Goal: Task Accomplishment & Management: Manage account settings

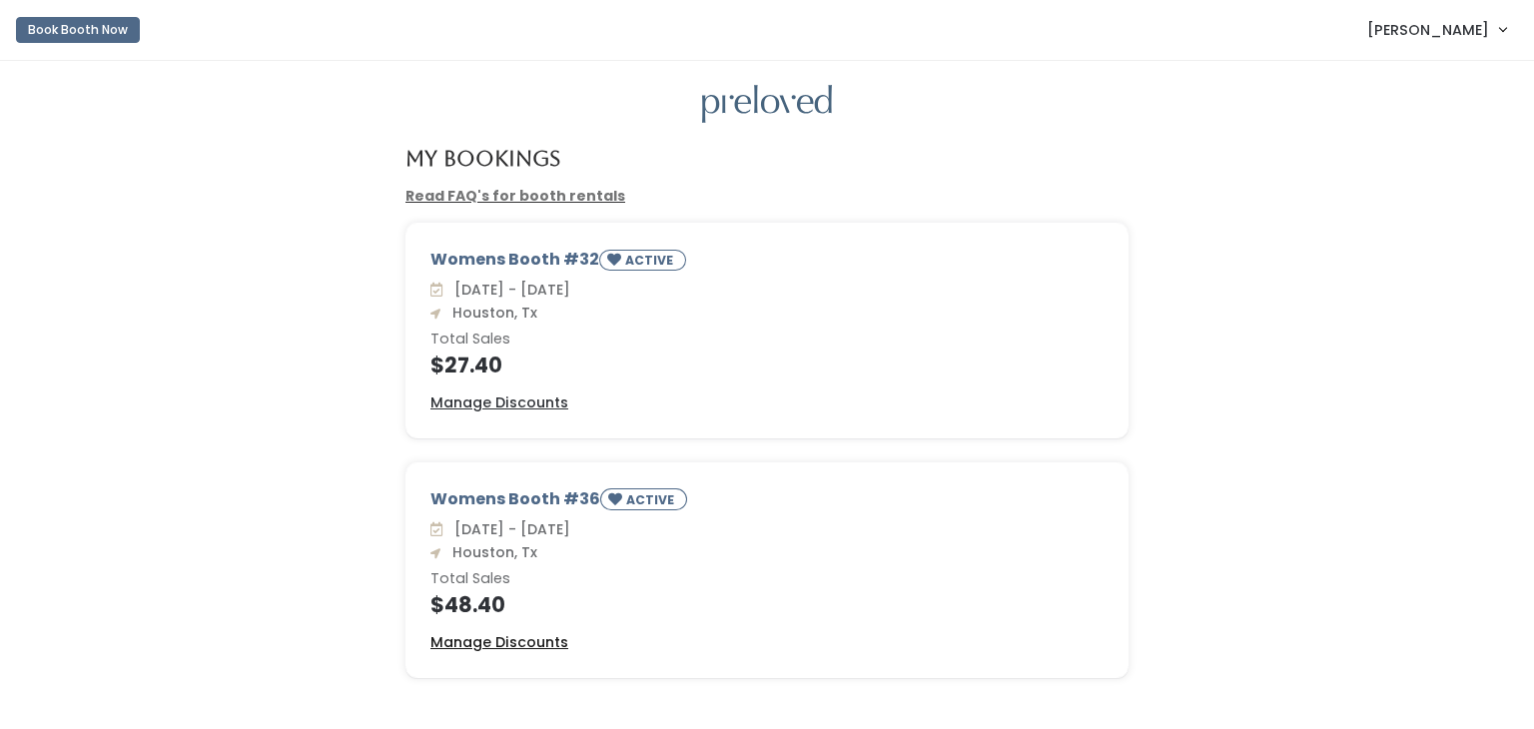
click at [513, 644] on u "Manage Discounts" at bounding box center [499, 642] width 138 height 20
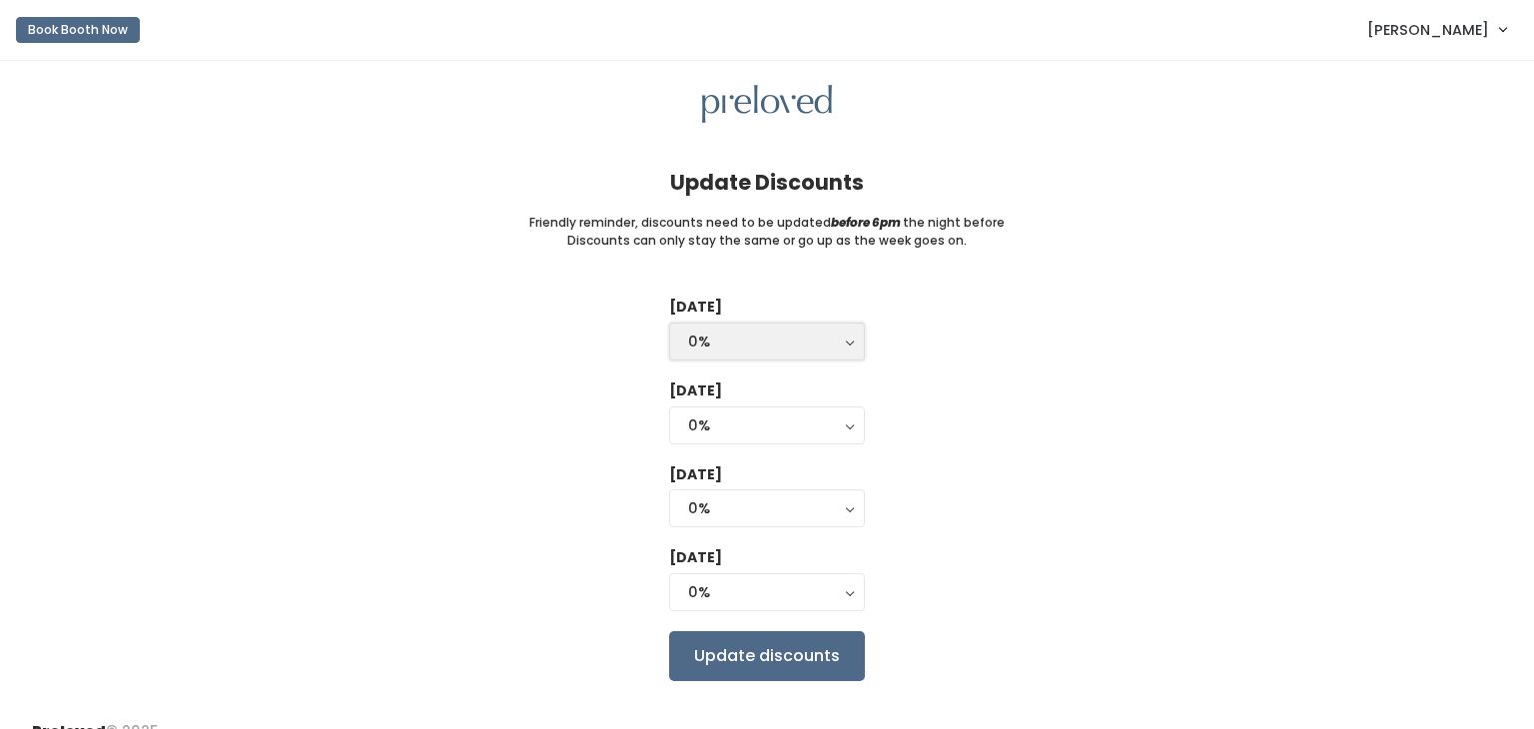
click at [720, 344] on div "0%" at bounding box center [767, 342] width 158 height 22
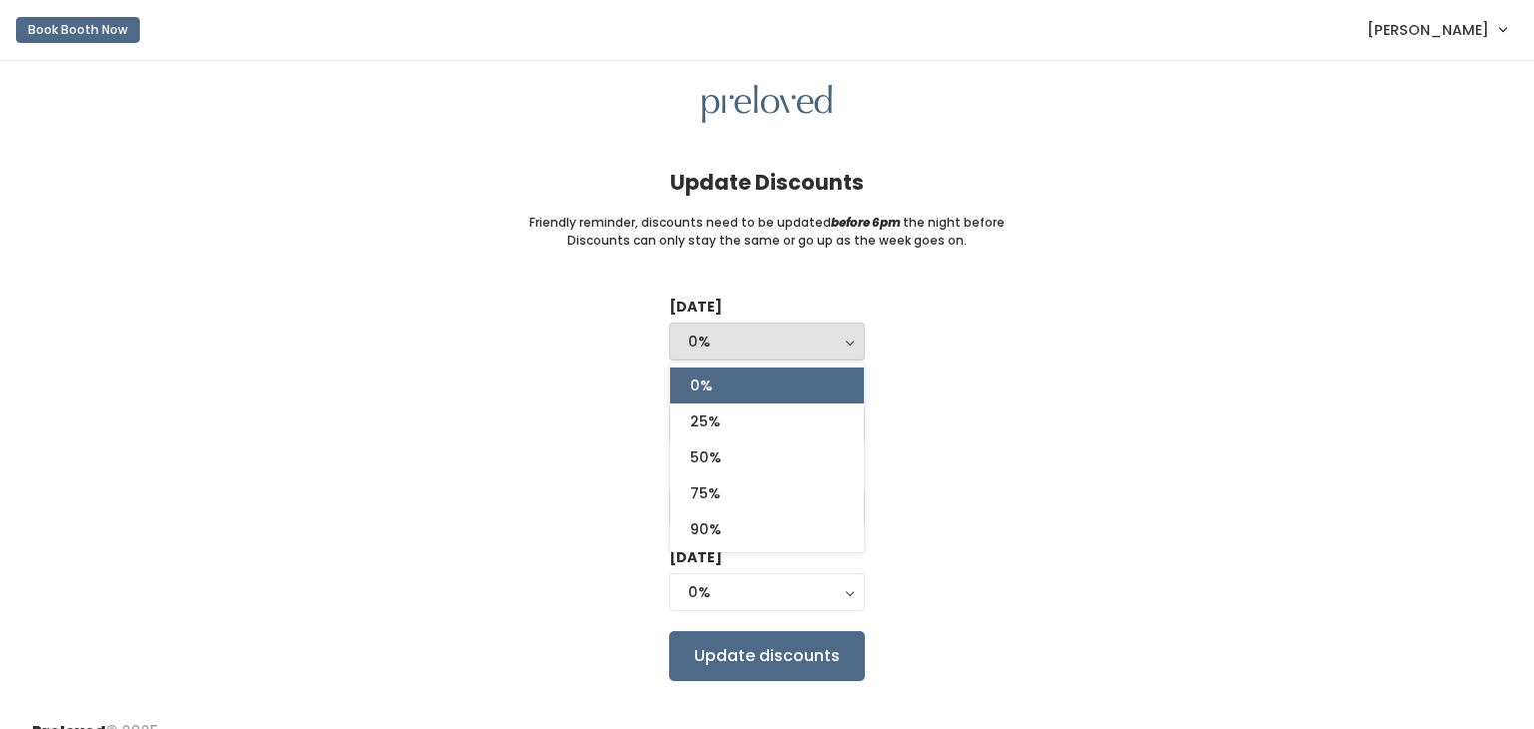
click at [538, 318] on div "Tuesday 0% 25% 50% 75% 90% 0% 0% 25% 50% 75% 90% Wednesday 0% 25% 50% 75% 90% 0…" at bounding box center [767, 488] width 1470 height 383
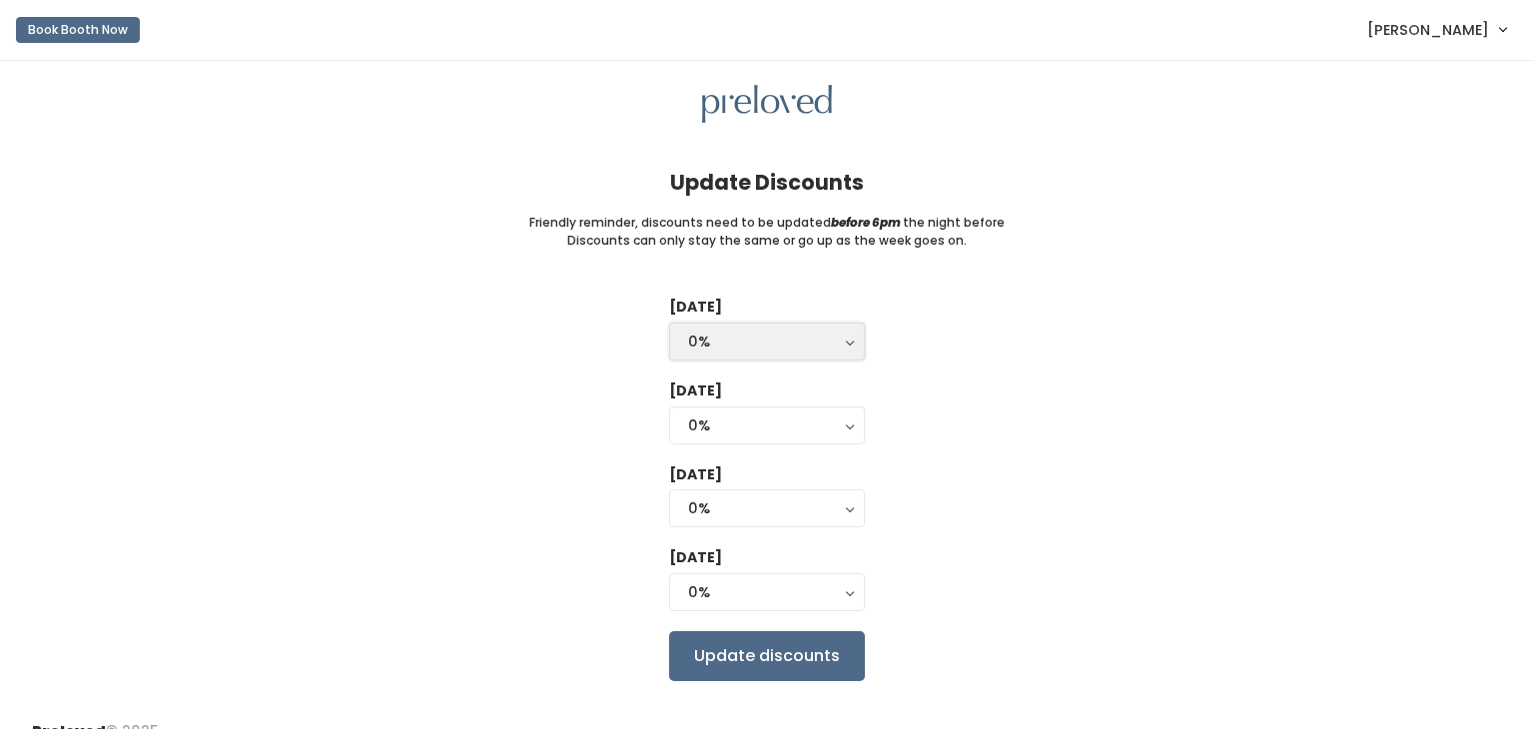
click at [728, 351] on div "0%" at bounding box center [767, 342] width 158 height 22
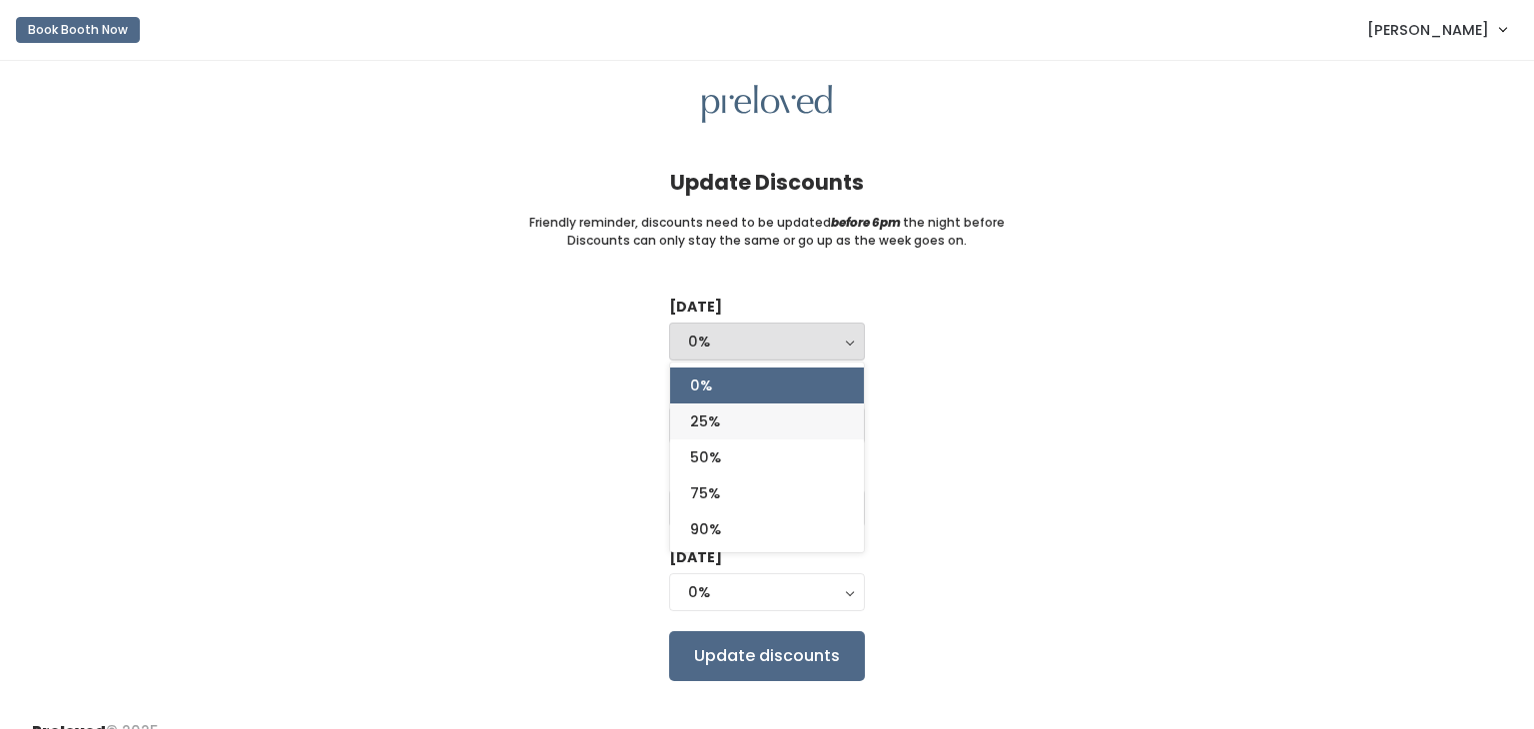
click at [738, 427] on link "25%" at bounding box center [767, 421] width 194 height 36
select select "25%"
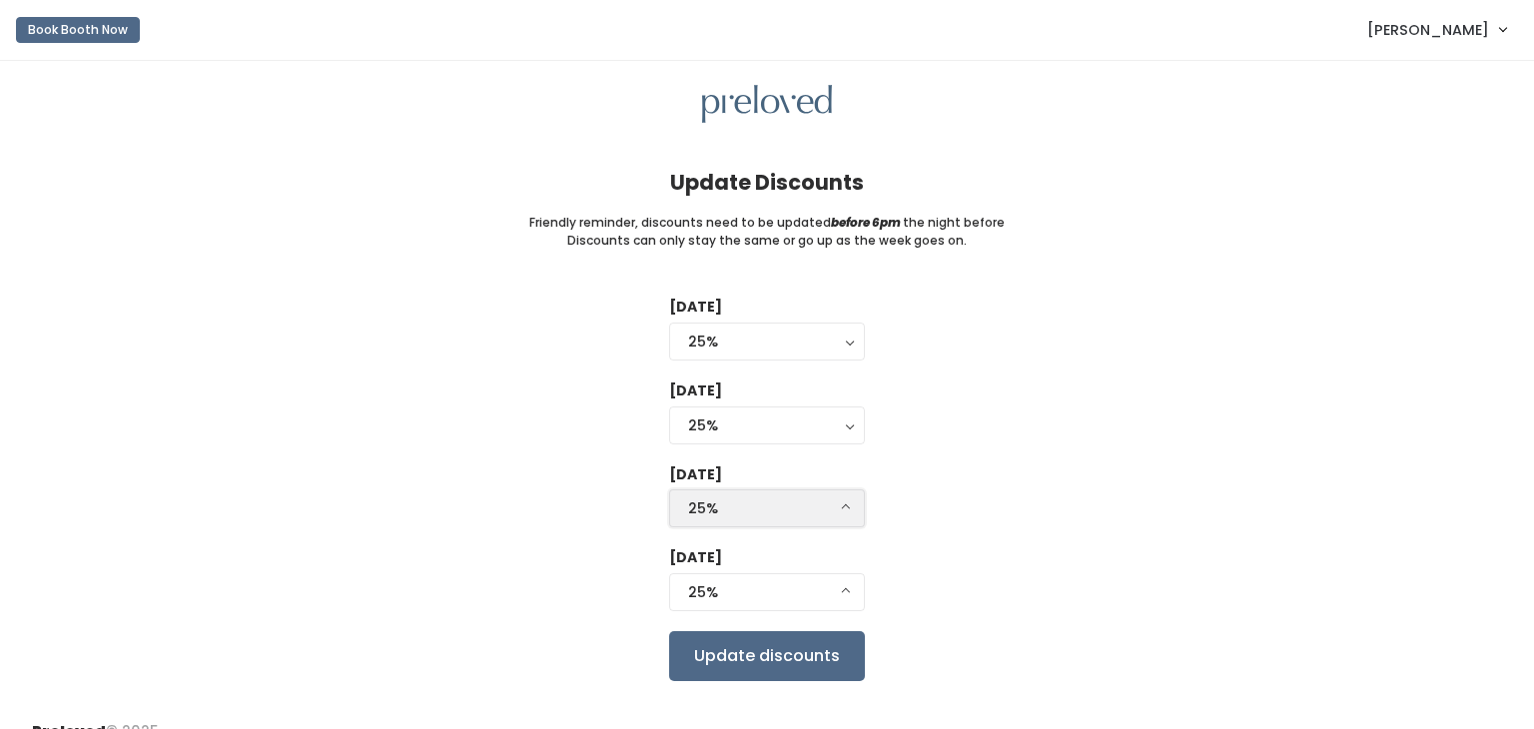
click at [780, 506] on div "25%" at bounding box center [767, 508] width 158 height 22
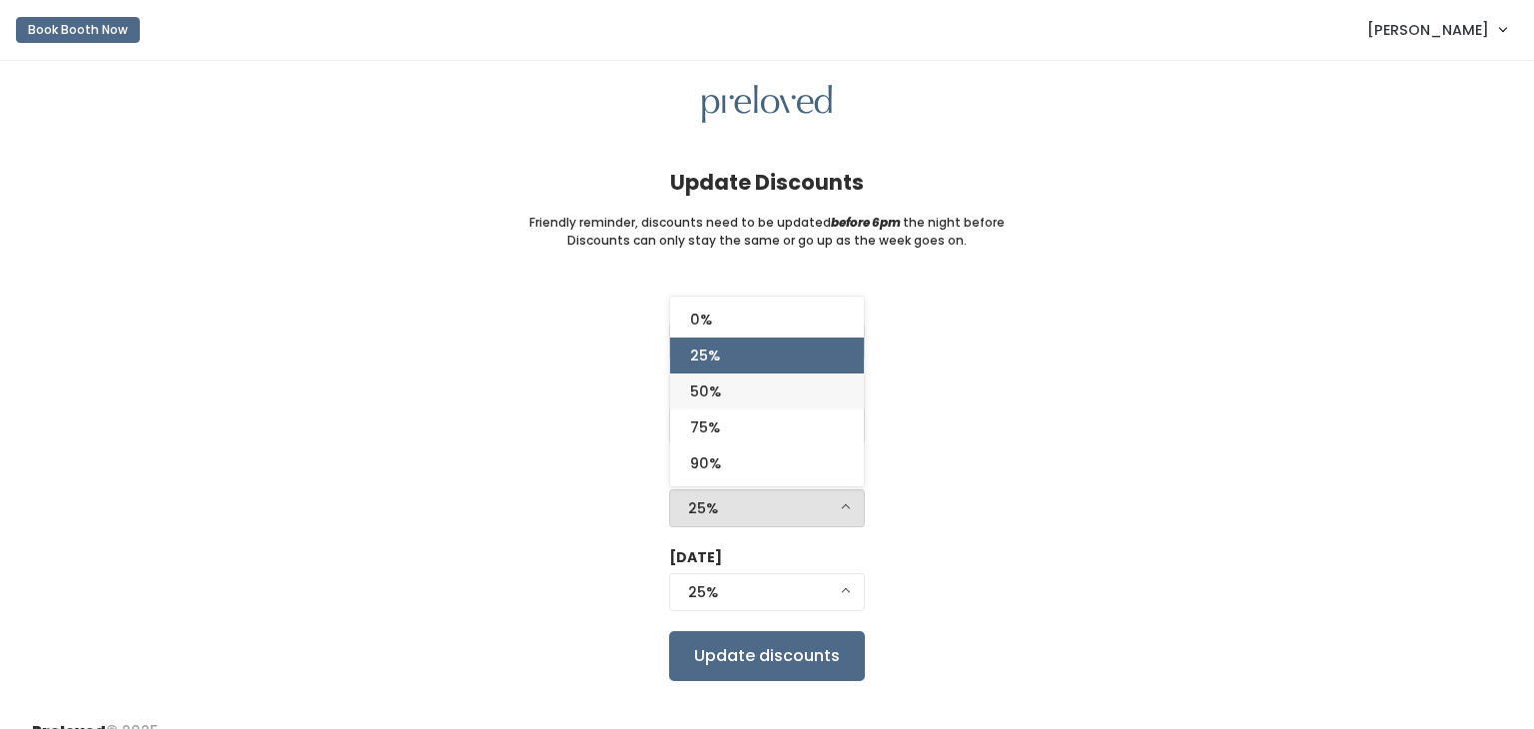
click at [770, 395] on link "50%" at bounding box center [767, 391] width 194 height 36
select select "50%"
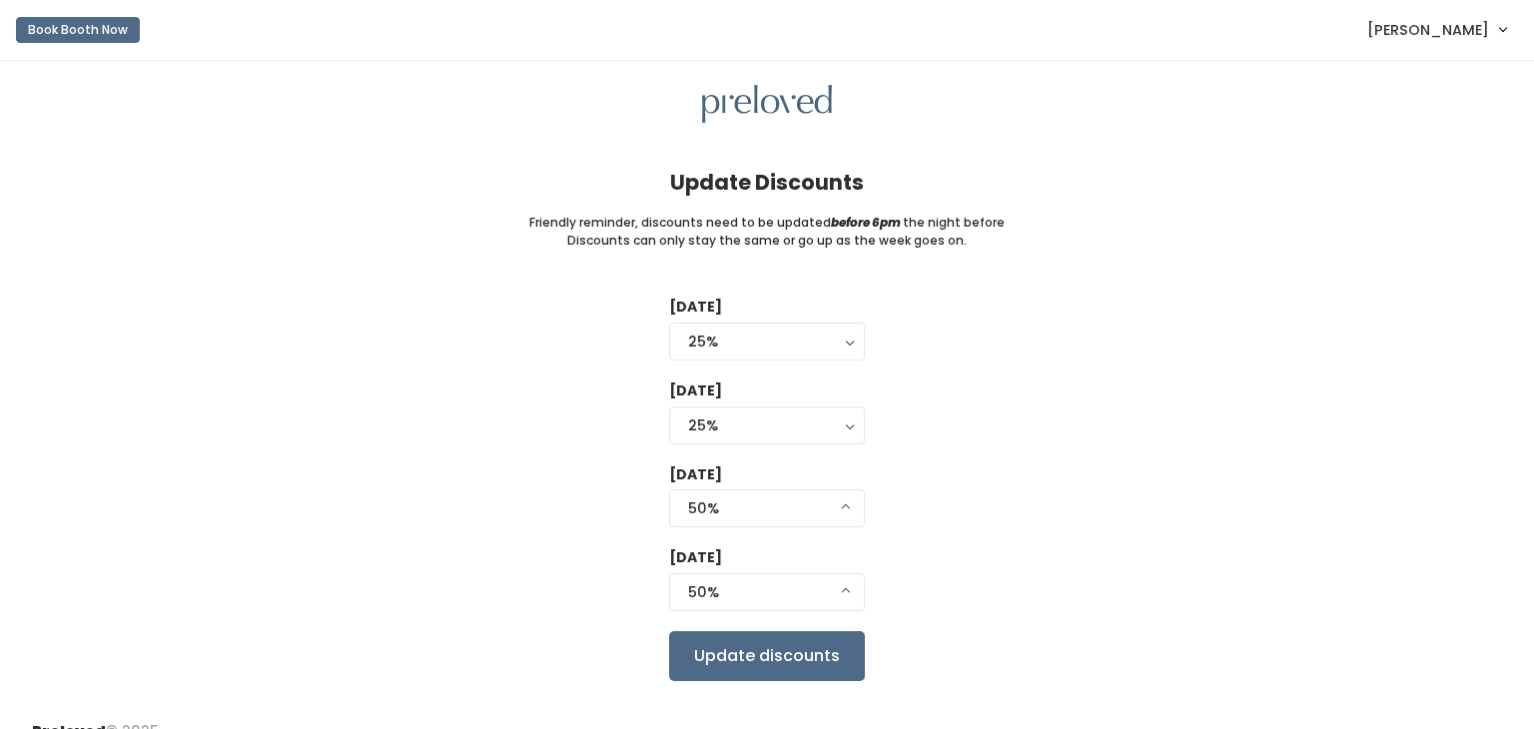
click at [1126, 473] on div "Tuesday 0% 25% 50% 75% 90% 25% 0% 25% 50% 75% 90% Wednesday 0% 25% 50% 75% 90% …" at bounding box center [767, 488] width 1470 height 383
click at [758, 656] on input "Update discounts" at bounding box center [767, 656] width 196 height 50
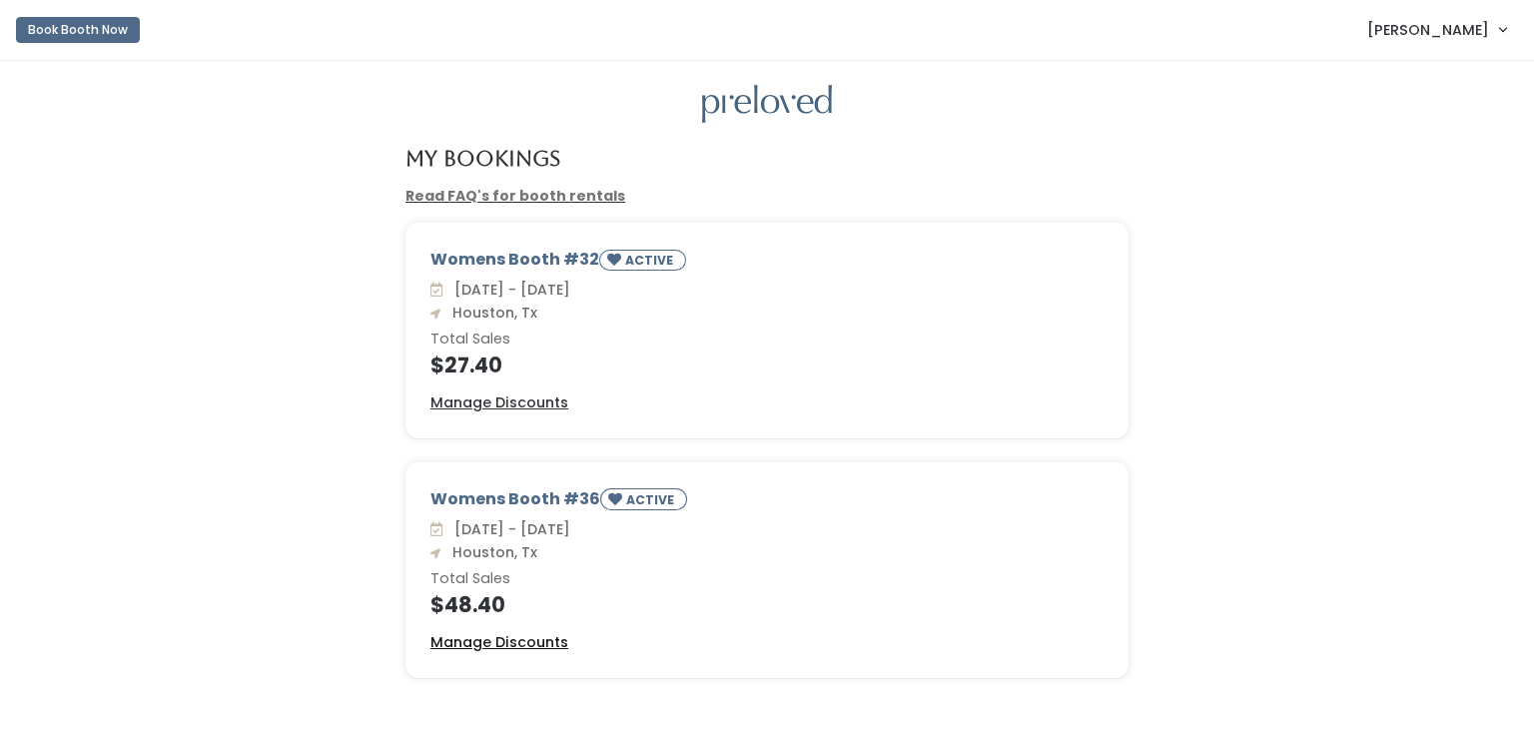
click at [466, 639] on u "Manage Discounts" at bounding box center [499, 642] width 138 height 20
click at [482, 409] on u "Manage Discounts" at bounding box center [499, 402] width 138 height 20
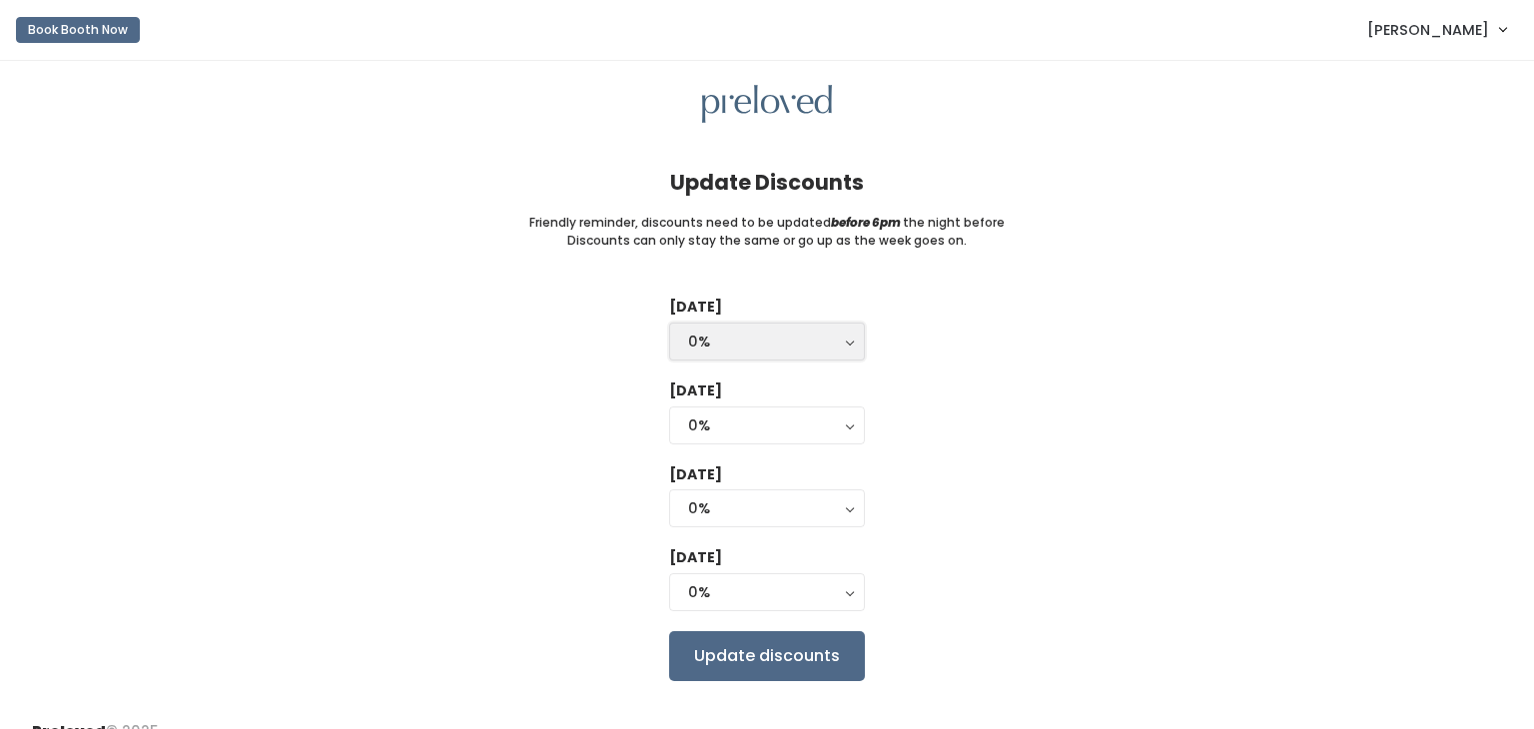
click at [741, 329] on button "0%" at bounding box center [767, 342] width 196 height 38
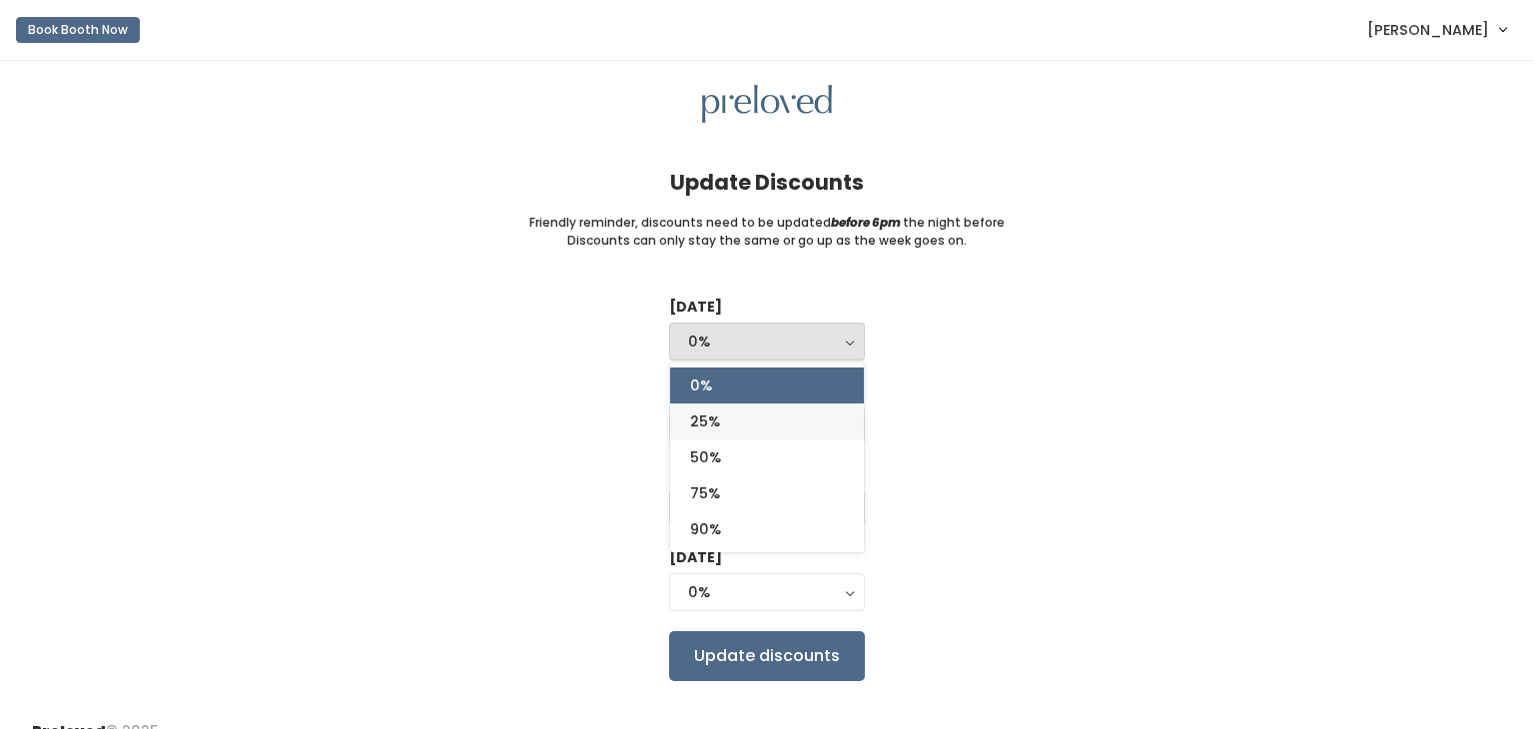
click at [716, 420] on span "25%" at bounding box center [705, 421] width 30 height 22
select select "25%"
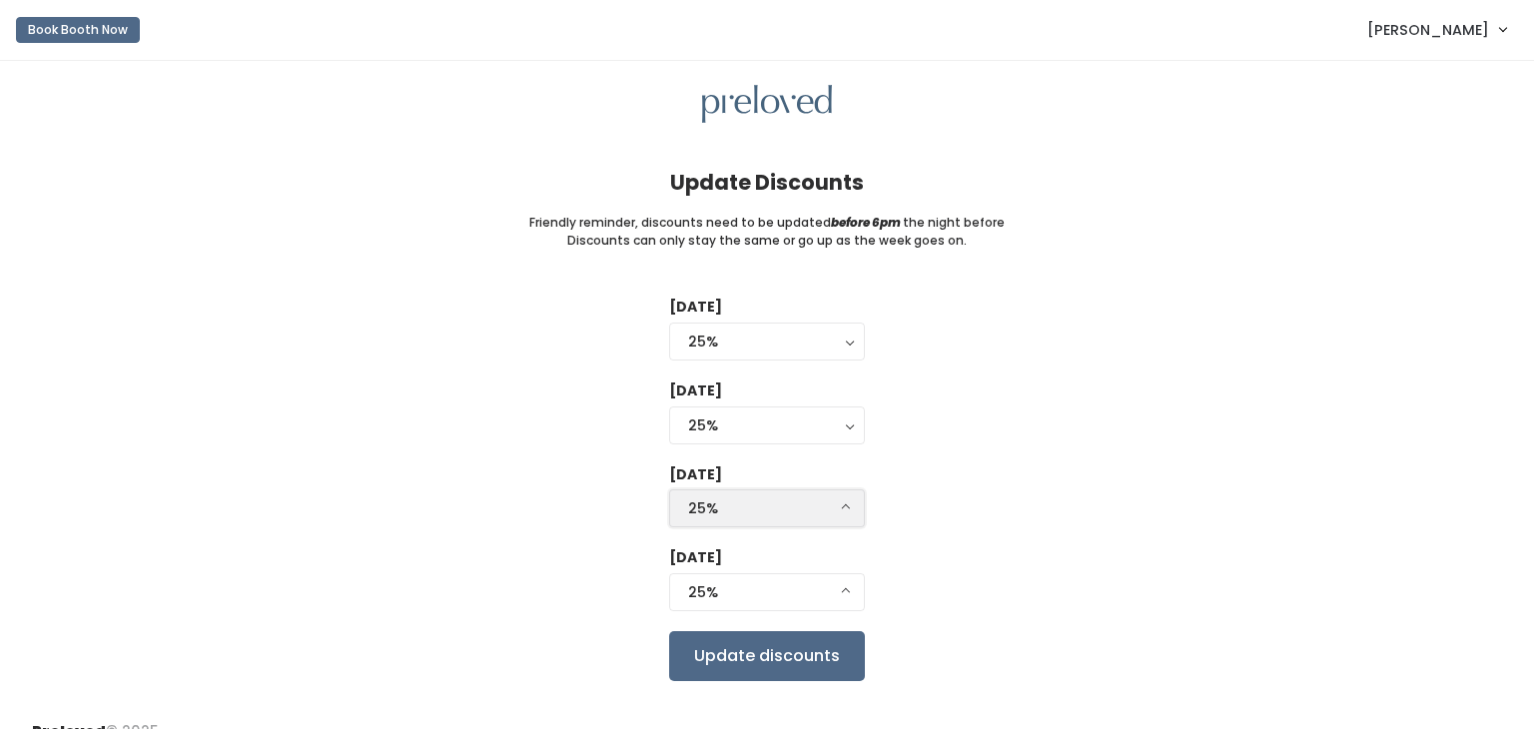
click at [729, 503] on div "25%" at bounding box center [767, 508] width 158 height 22
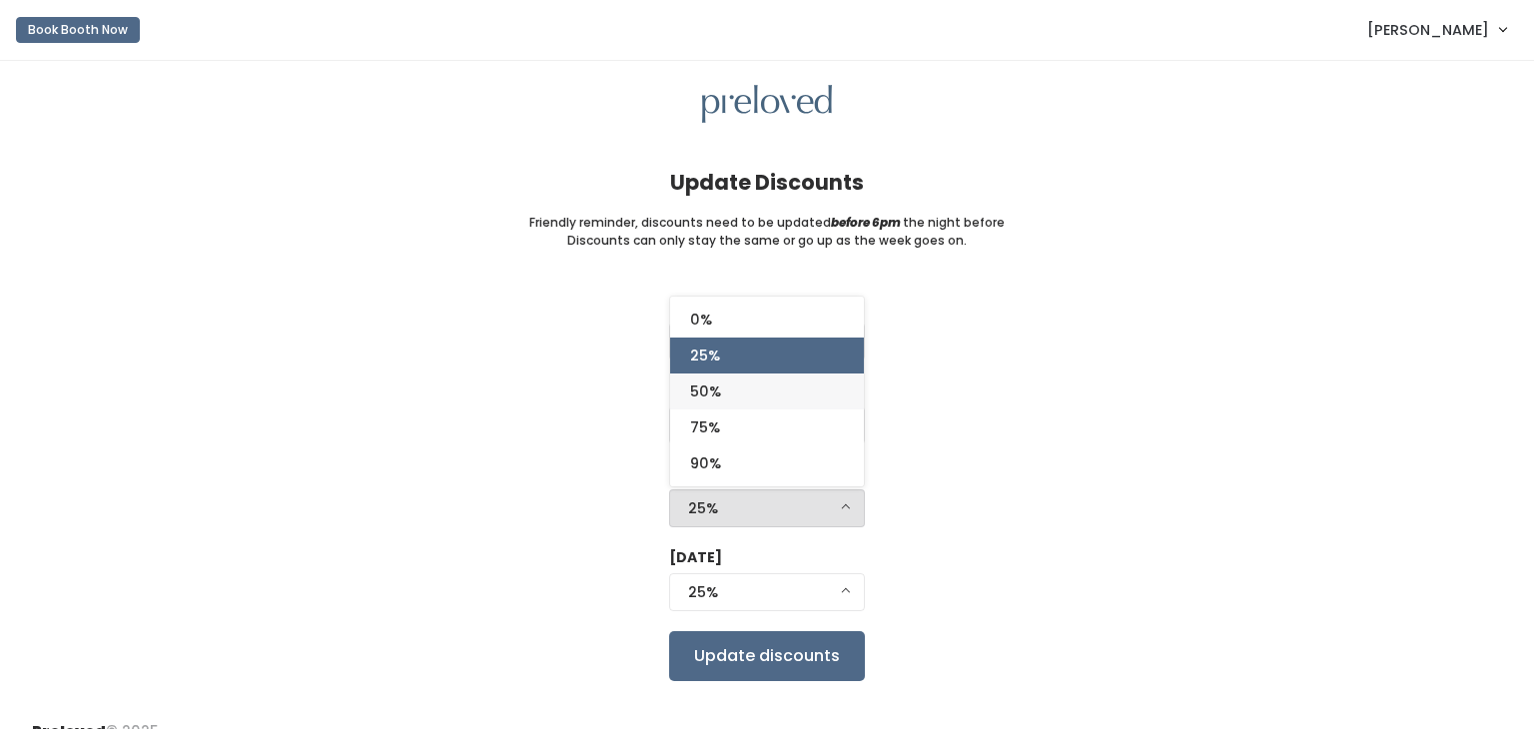
click at [768, 395] on link "50%" at bounding box center [767, 391] width 194 height 36
select select "50%"
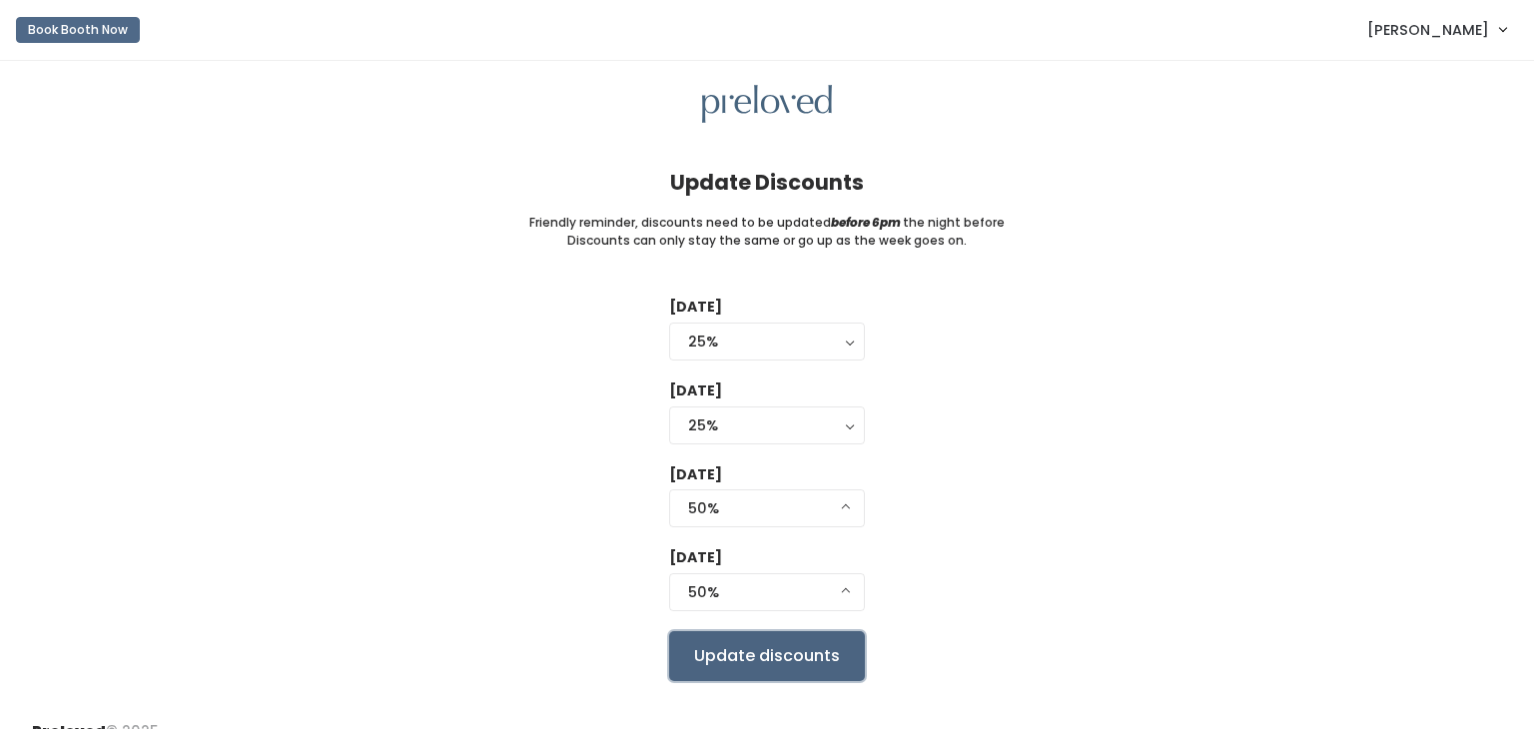
click at [762, 658] on input "Update discounts" at bounding box center [767, 656] width 196 height 50
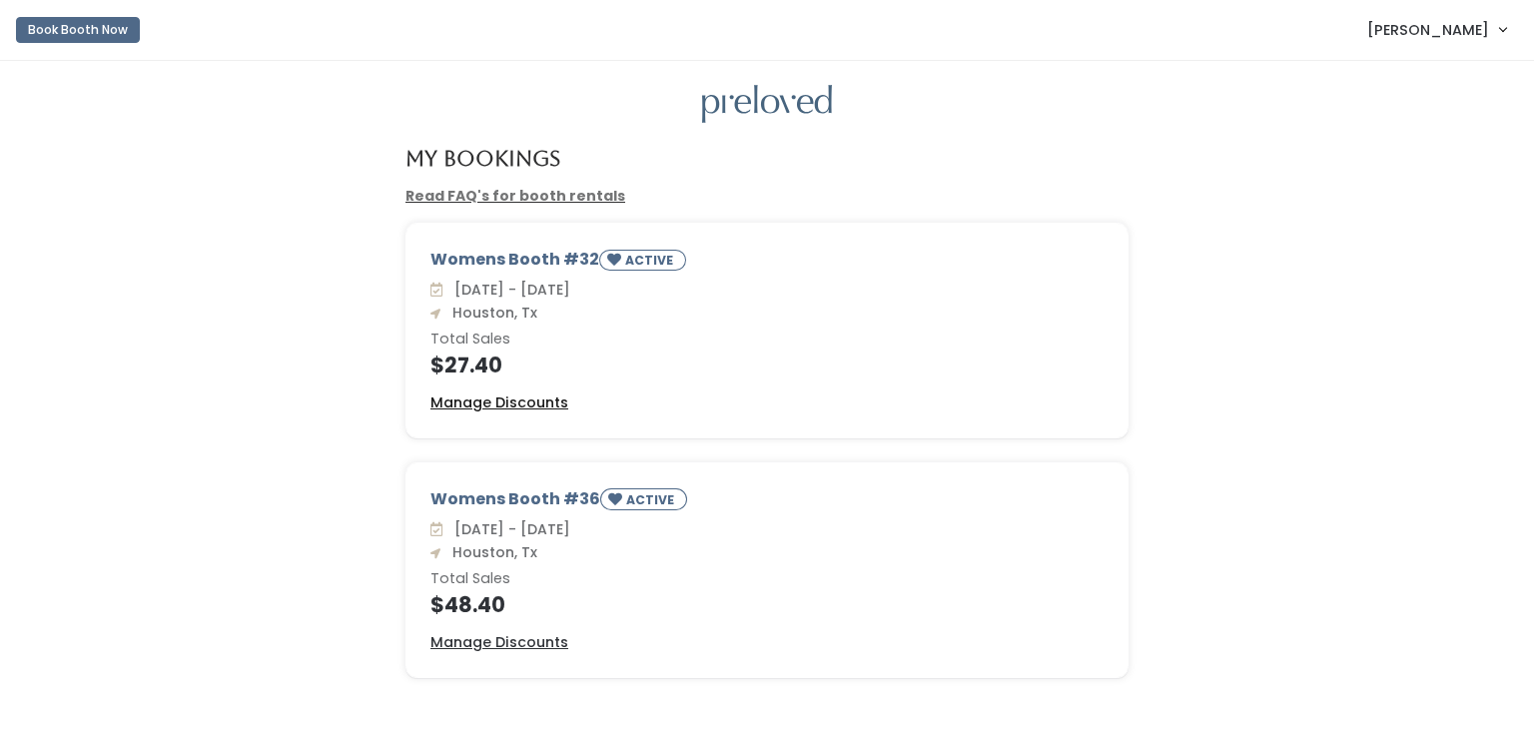
click at [543, 403] on u "Manage Discounts" at bounding box center [499, 402] width 138 height 20
click at [472, 634] on u "Manage Discounts" at bounding box center [499, 642] width 138 height 20
click at [360, 468] on div "Womens Booth #36 ACTIVE [DATE] - [DATE] [GEOGRAPHIC_DATA], Tx Total Sales $48.4…" at bounding box center [767, 582] width 1494 height 240
click at [483, 646] on u "Manage Discounts" at bounding box center [499, 642] width 138 height 20
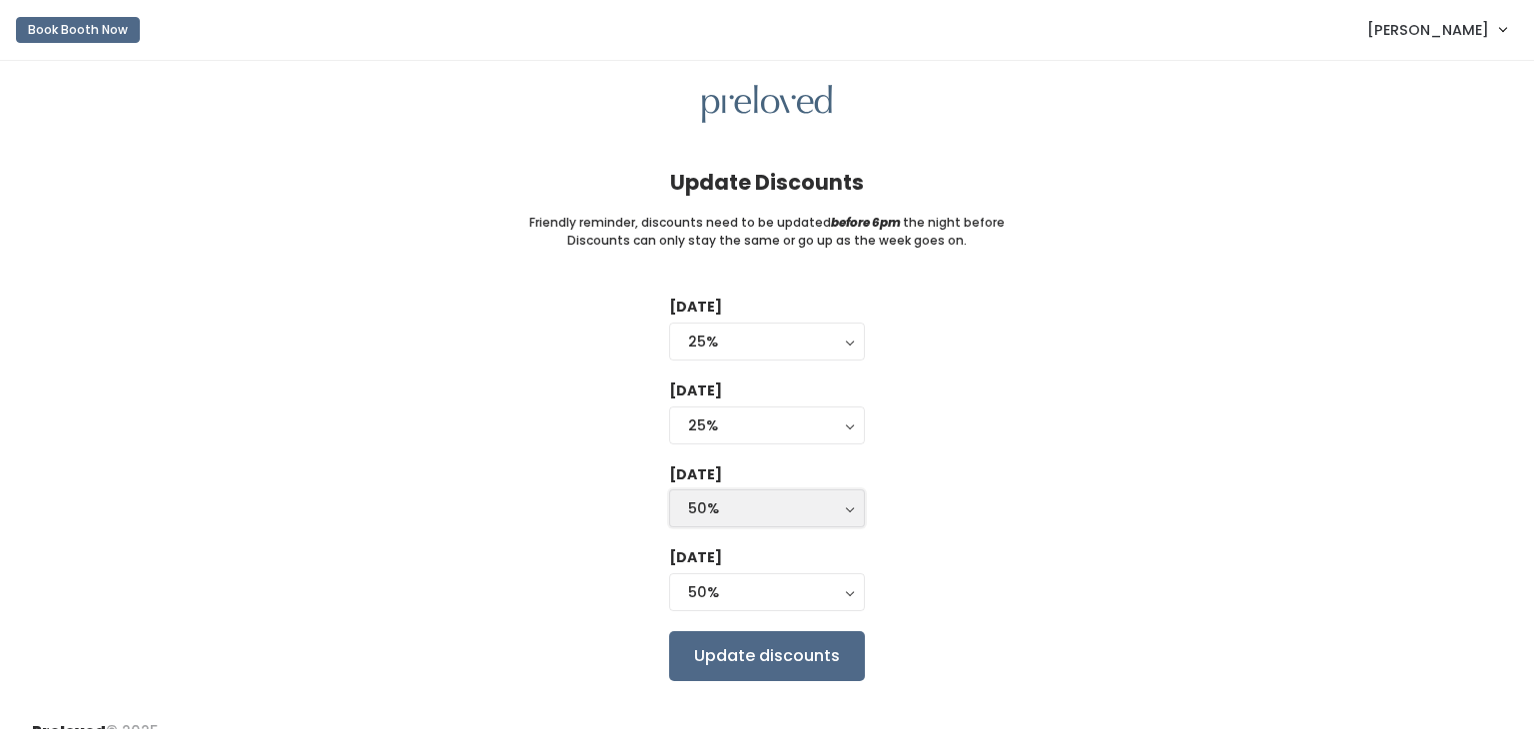
click at [766, 504] on div "50%" at bounding box center [767, 508] width 158 height 22
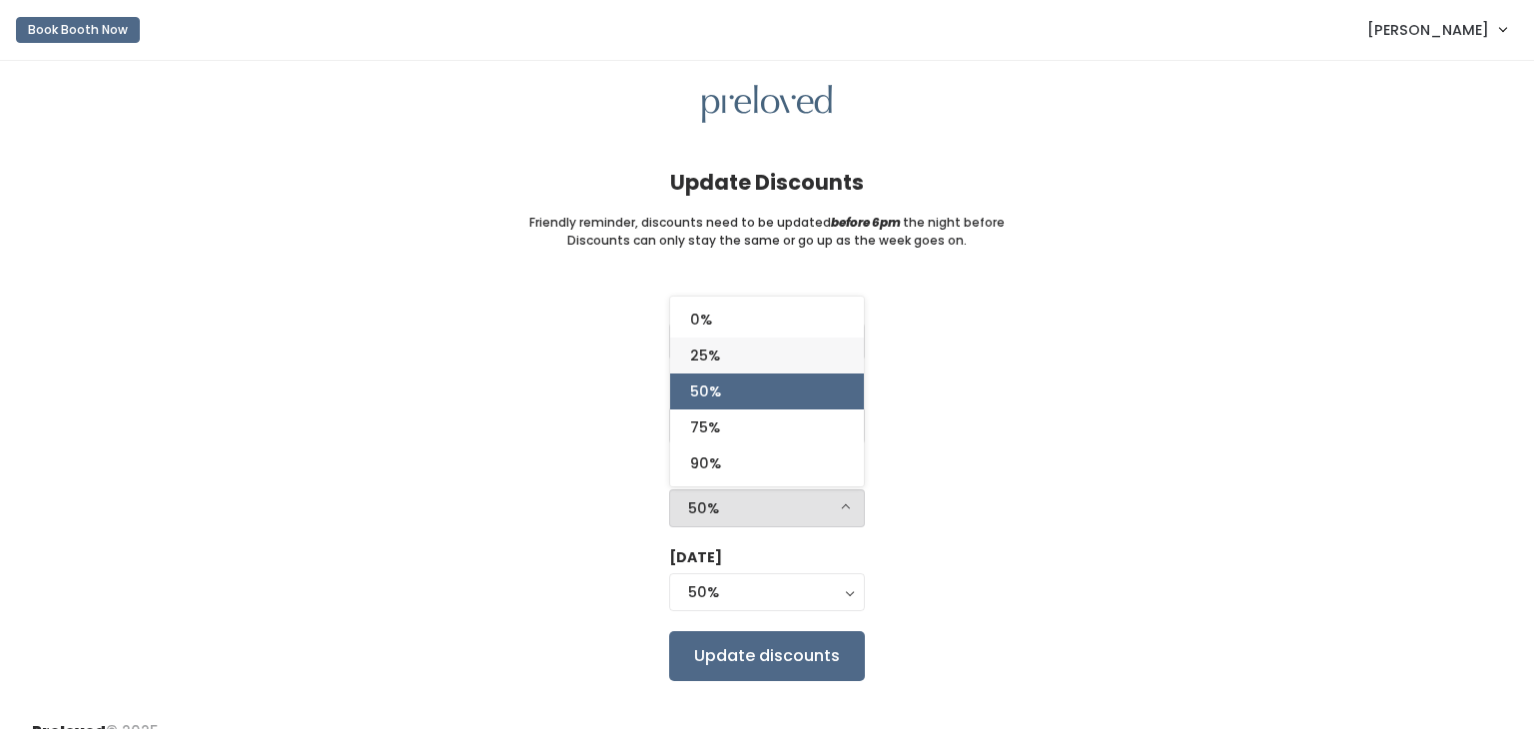
click at [736, 367] on link "25%" at bounding box center [767, 356] width 194 height 36
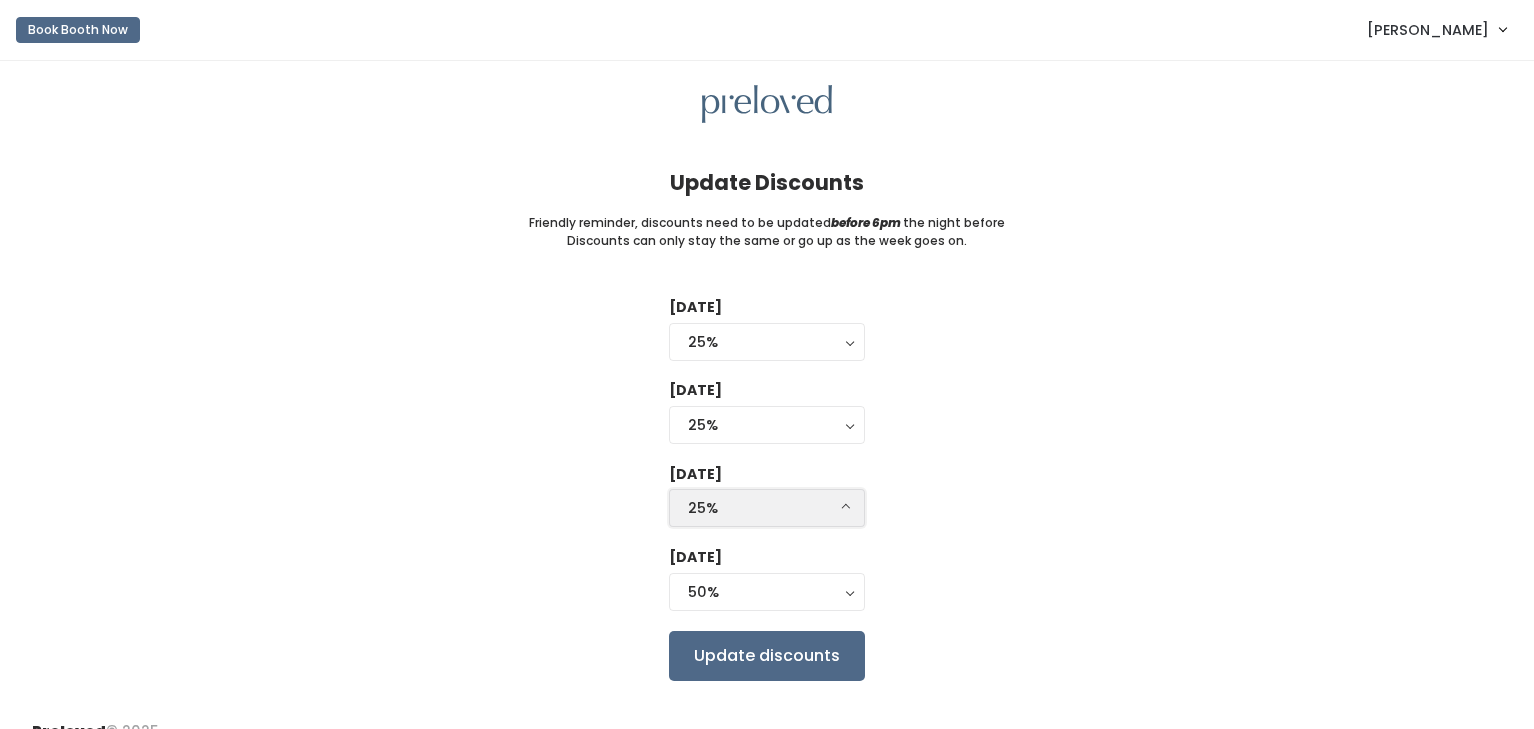
click at [708, 516] on div "25%" at bounding box center [767, 508] width 158 height 22
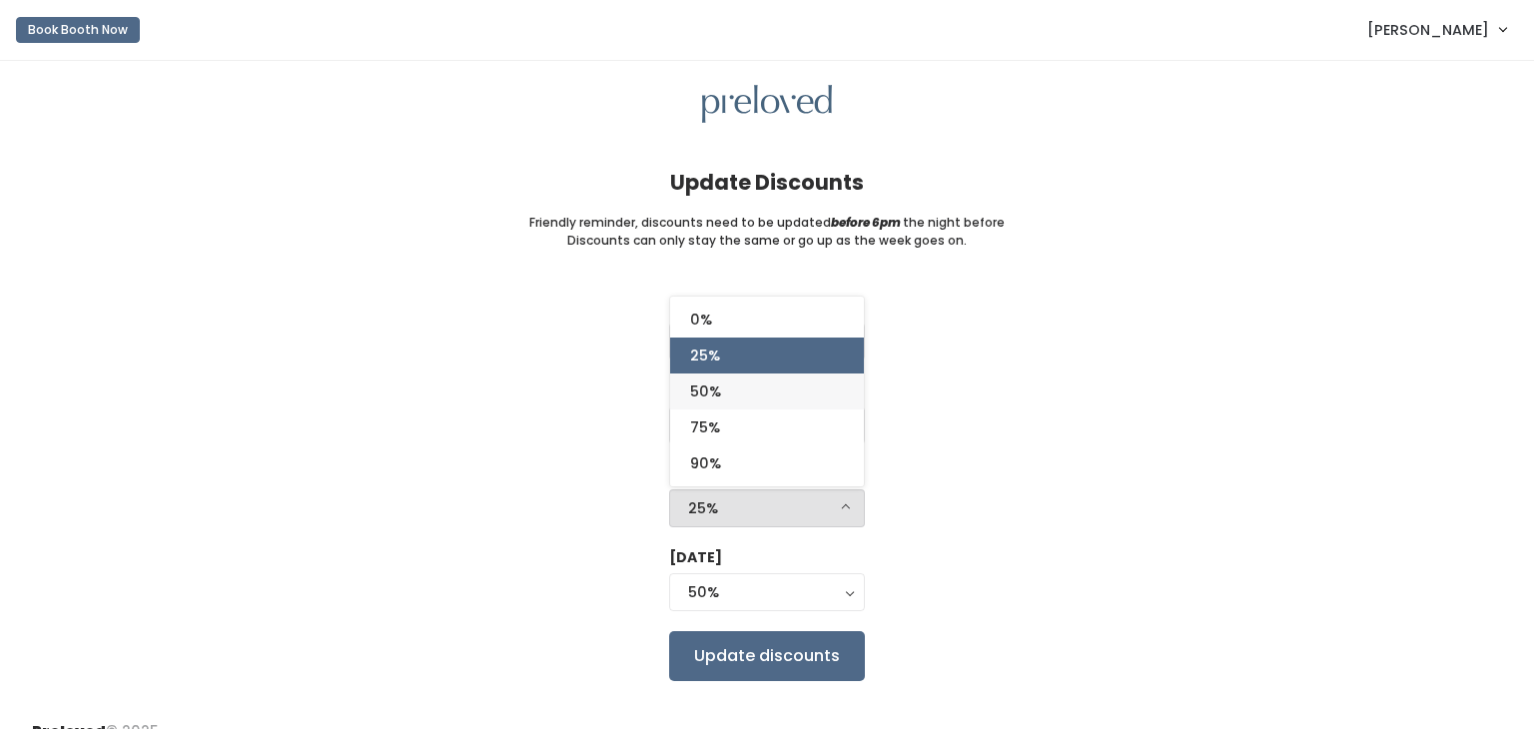
click at [699, 391] on span "50%" at bounding box center [705, 391] width 31 height 22
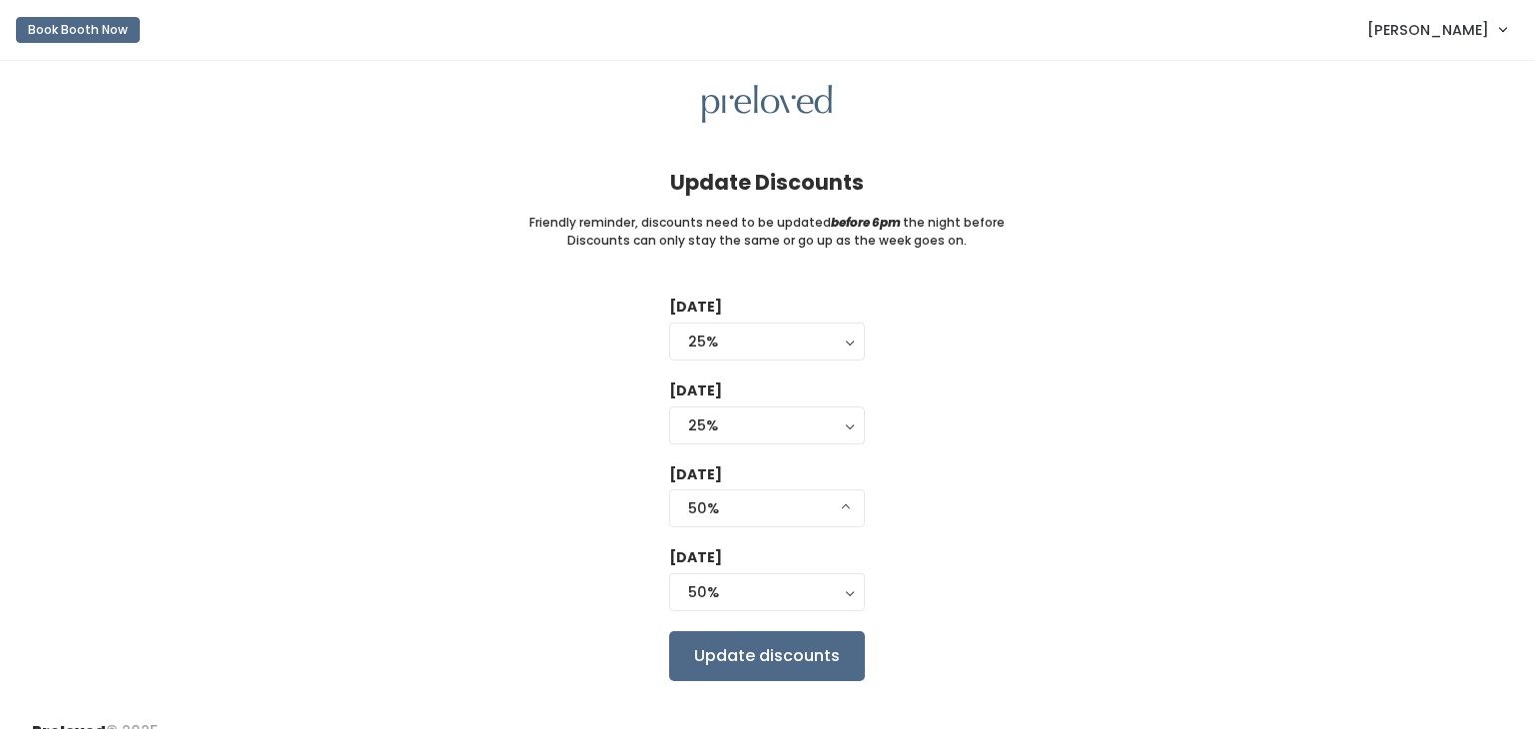
click at [517, 437] on div "Tuesday 0% 25% 50% 75% 90% 25% Wednesday 0% 25% 50% 75% 90% 25% Thursday 0% 25%…" at bounding box center [767, 488] width 1470 height 383
click at [730, 523] on button "50%" at bounding box center [767, 508] width 196 height 38
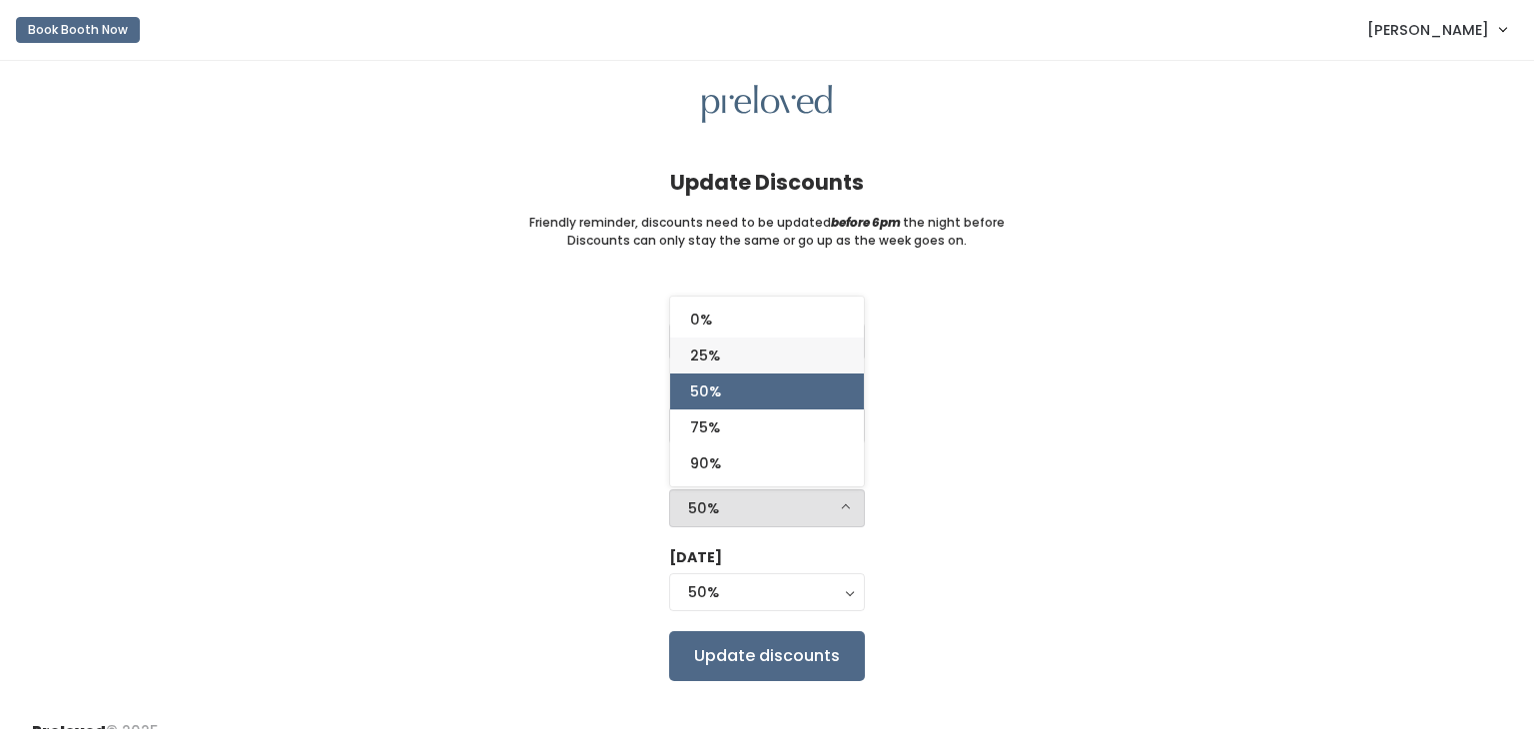
click at [734, 356] on link "25%" at bounding box center [767, 356] width 194 height 36
select select "25%"
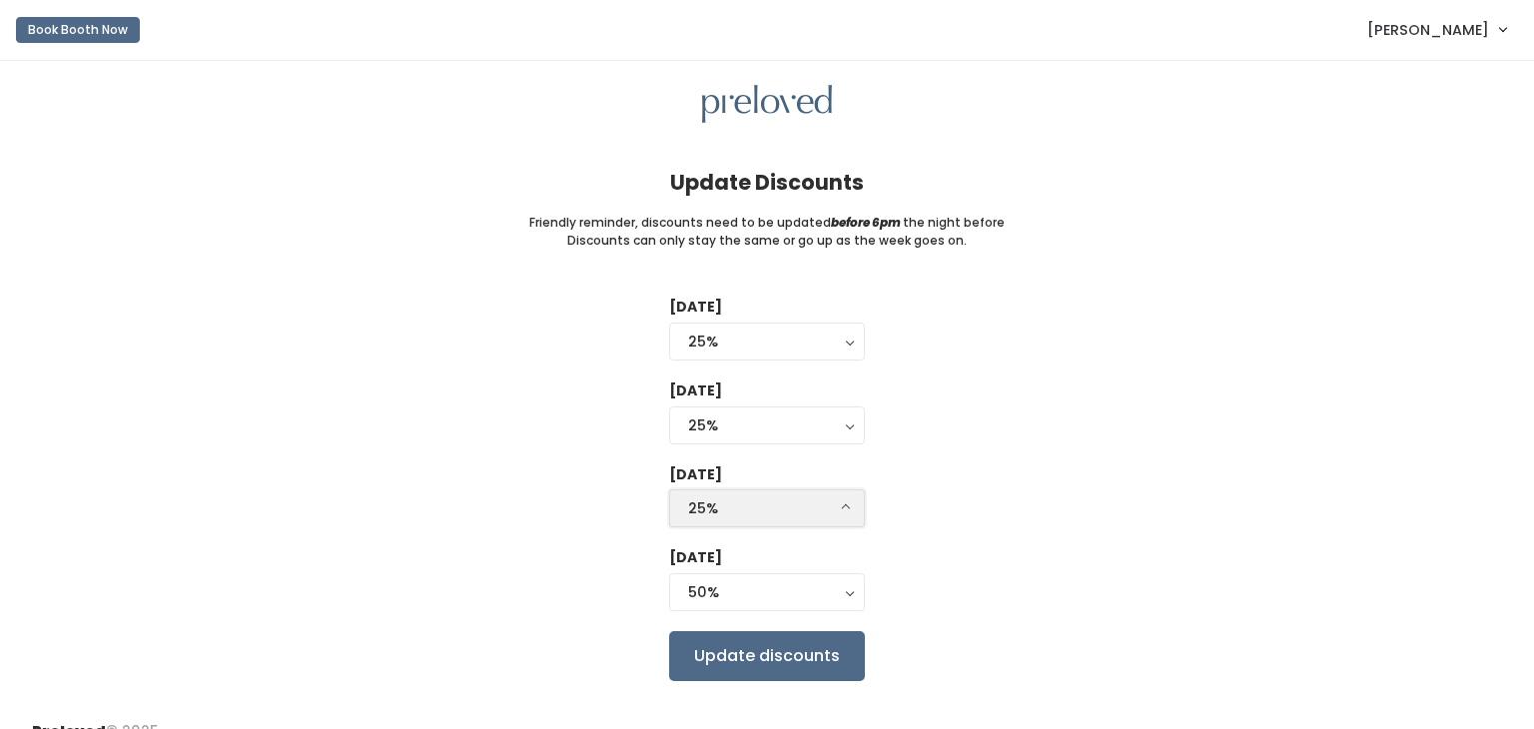
click at [719, 511] on div "25%" at bounding box center [767, 508] width 158 height 22
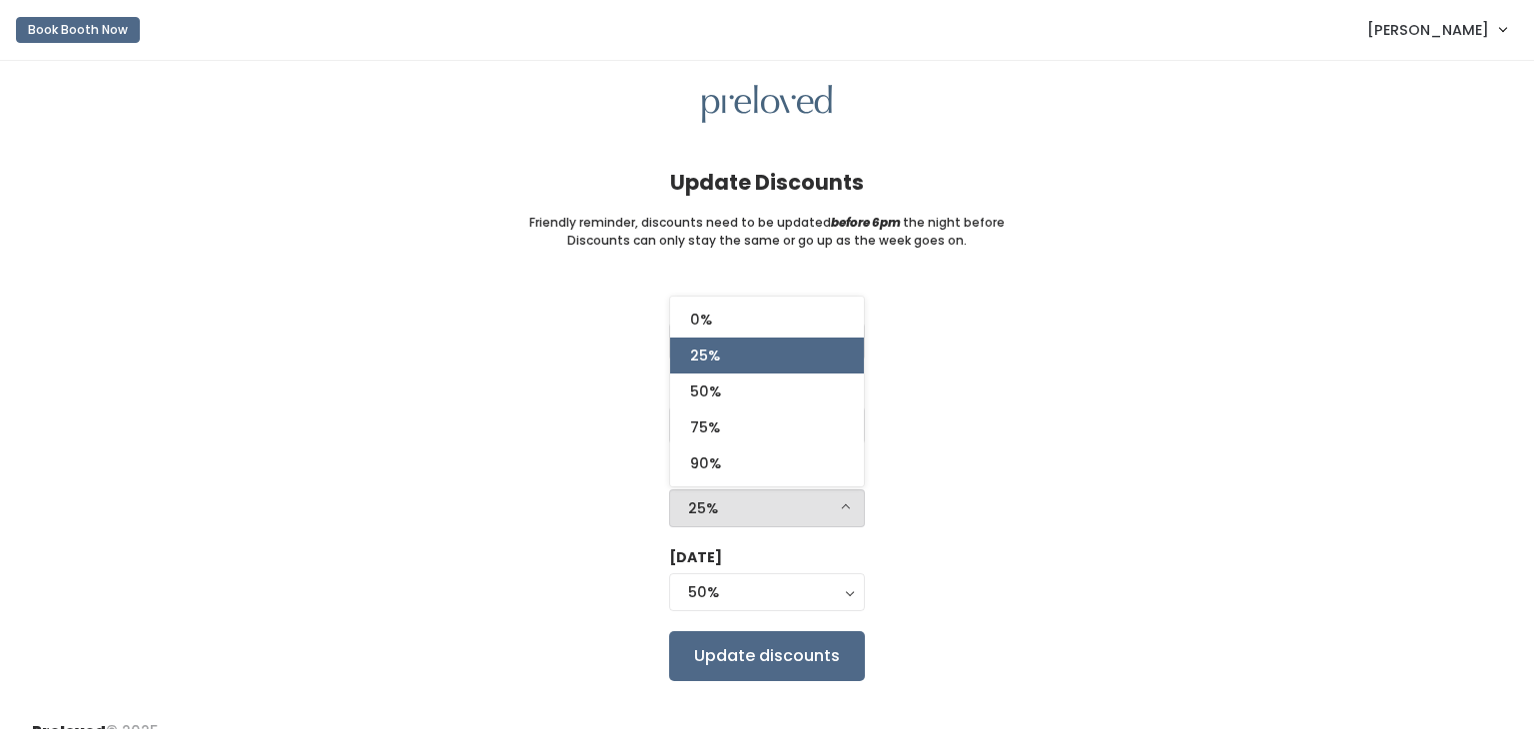
click at [533, 394] on div "[DATE] 0% 25% 50% 75% 90% 25% [DATE] 0% 25% 50% 75% 90% 25% [DATE] 0% 25% 50% 7…" at bounding box center [767, 488] width 1470 height 383
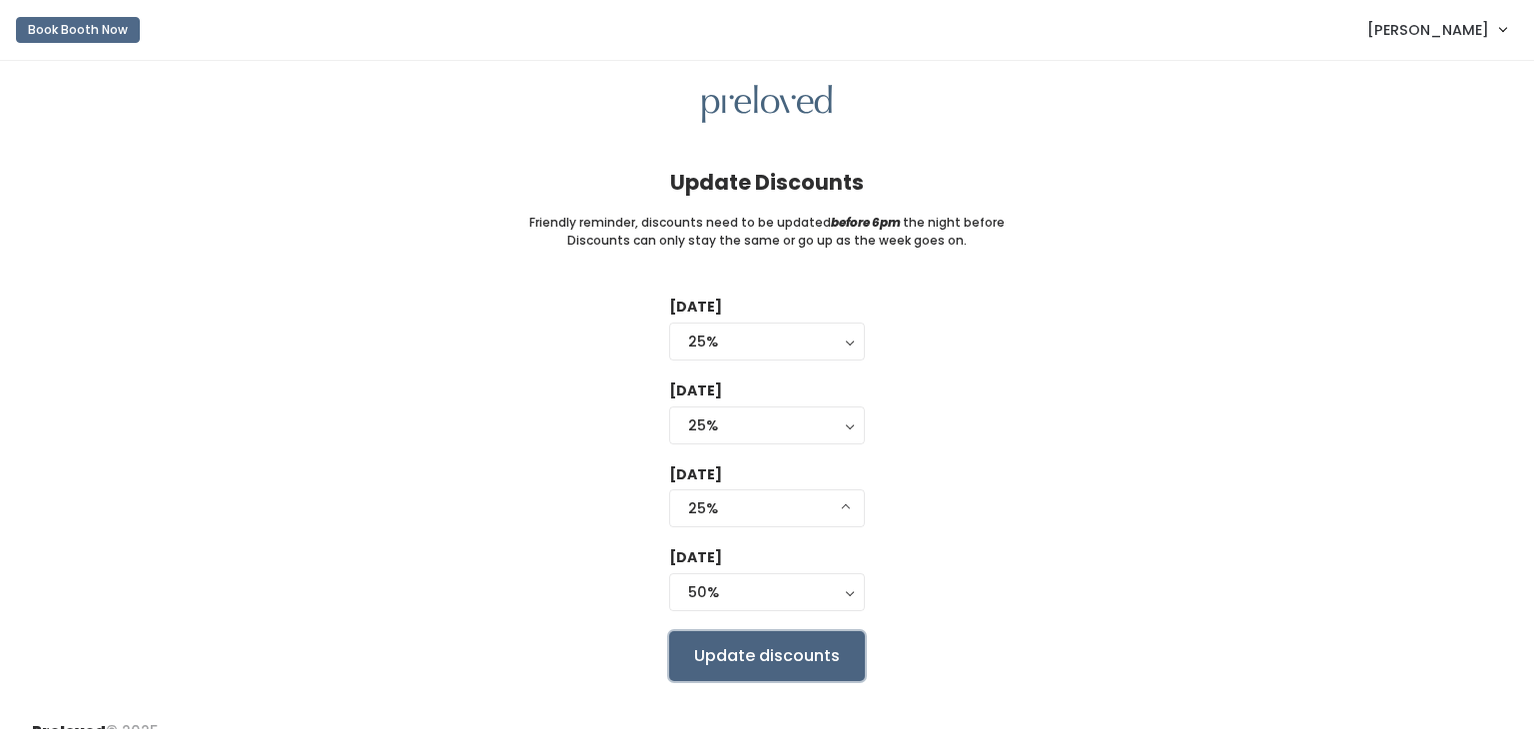
click at [733, 656] on input "Update discounts" at bounding box center [767, 656] width 196 height 50
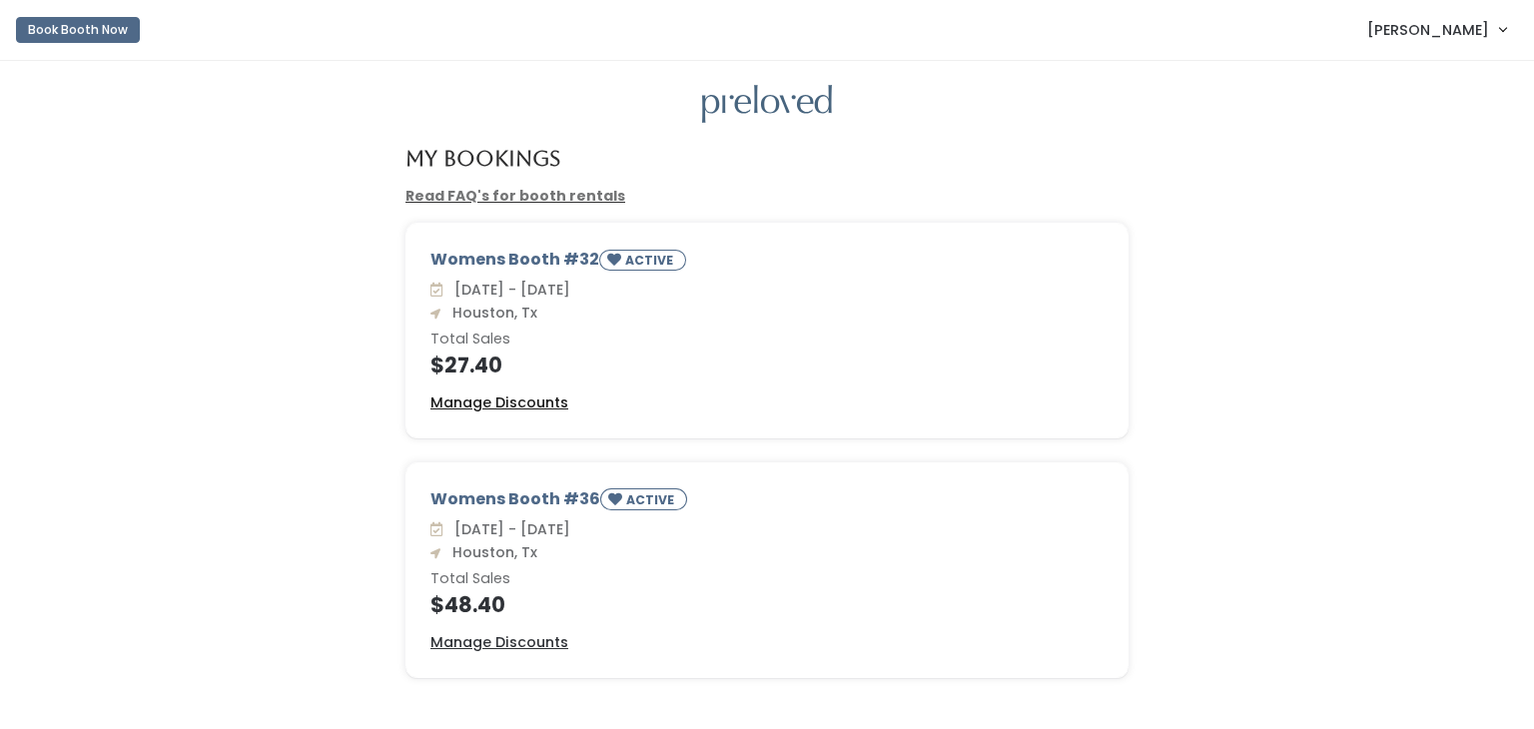
click at [501, 409] on u "Manage Discounts" at bounding box center [499, 402] width 138 height 20
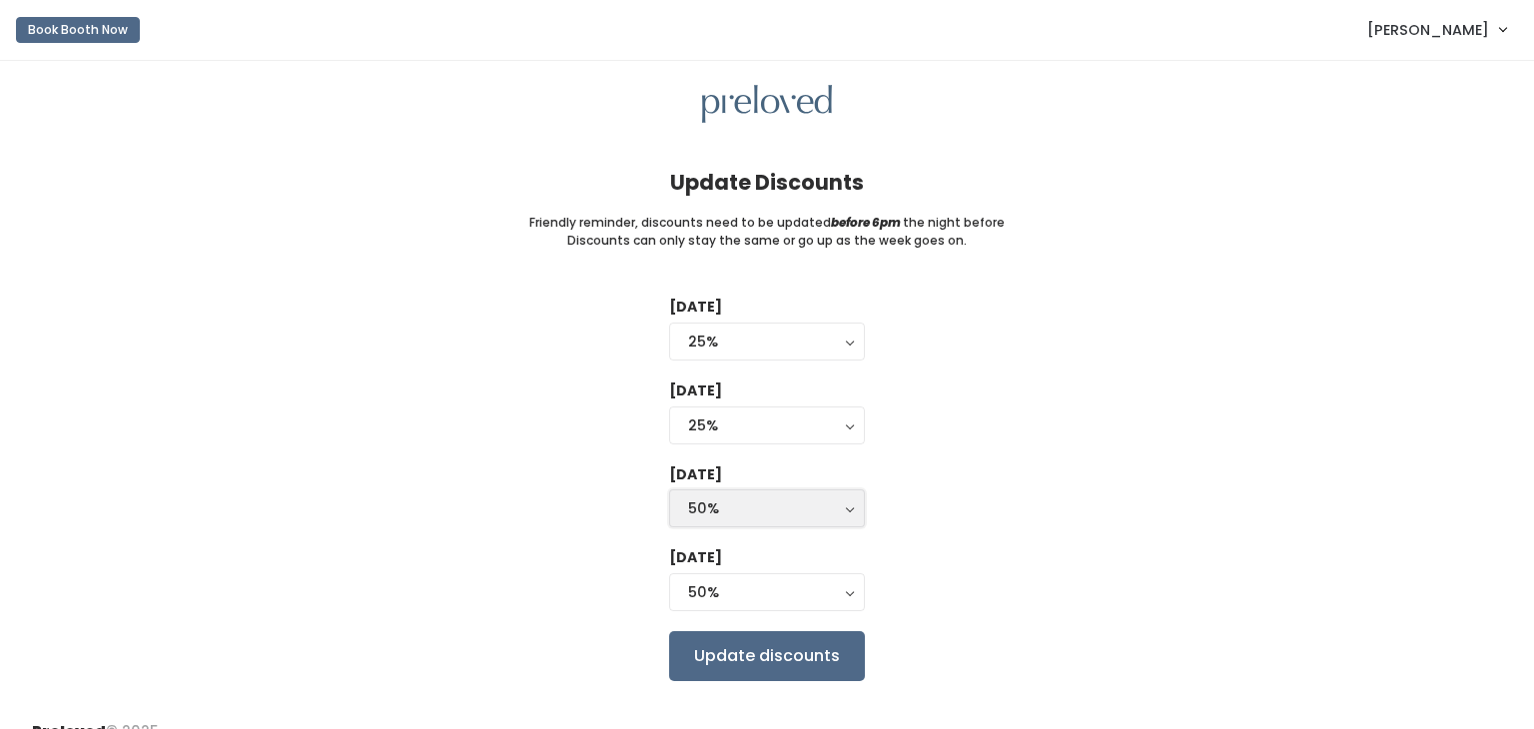
click at [695, 507] on div "50%" at bounding box center [767, 508] width 158 height 22
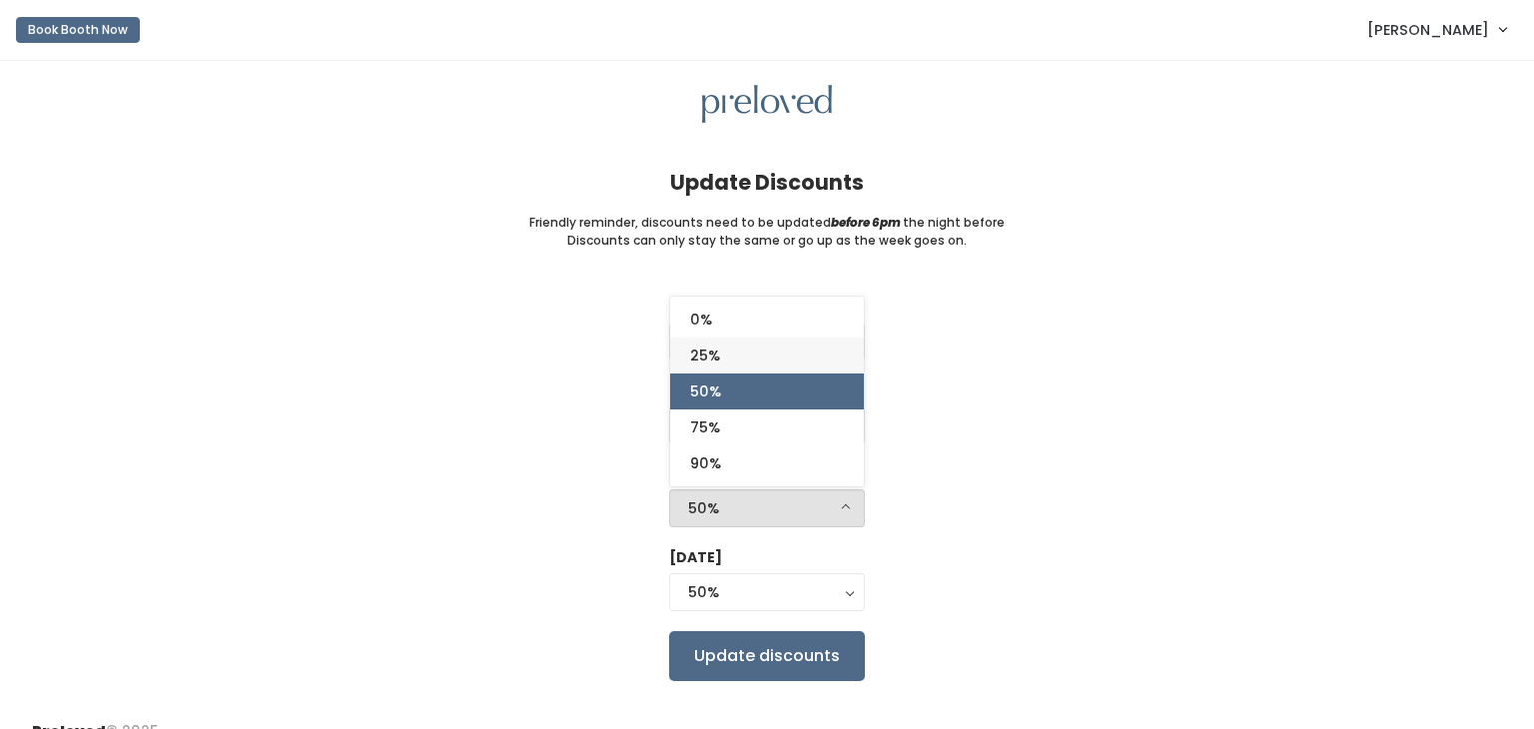
click at [781, 346] on link "25%" at bounding box center [767, 356] width 194 height 36
select select "25%"
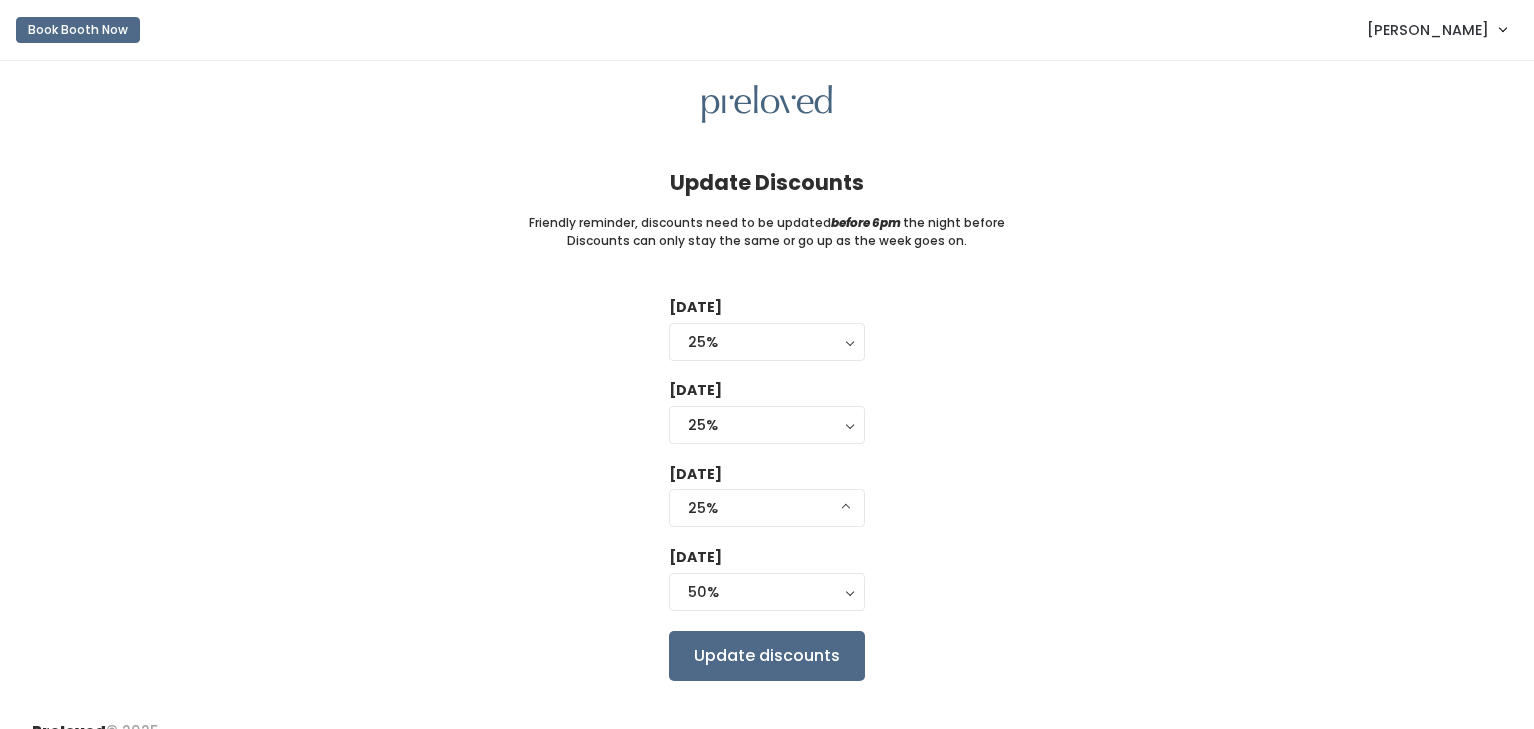
click at [494, 463] on div "Tuesday 0% 25% 50% 75% 90% 25% Wednesday 0% 25% 50% 75% 90% 25% Thursday 0% 25%…" at bounding box center [767, 488] width 1470 height 383
click at [742, 662] on input "Update discounts" at bounding box center [767, 656] width 196 height 50
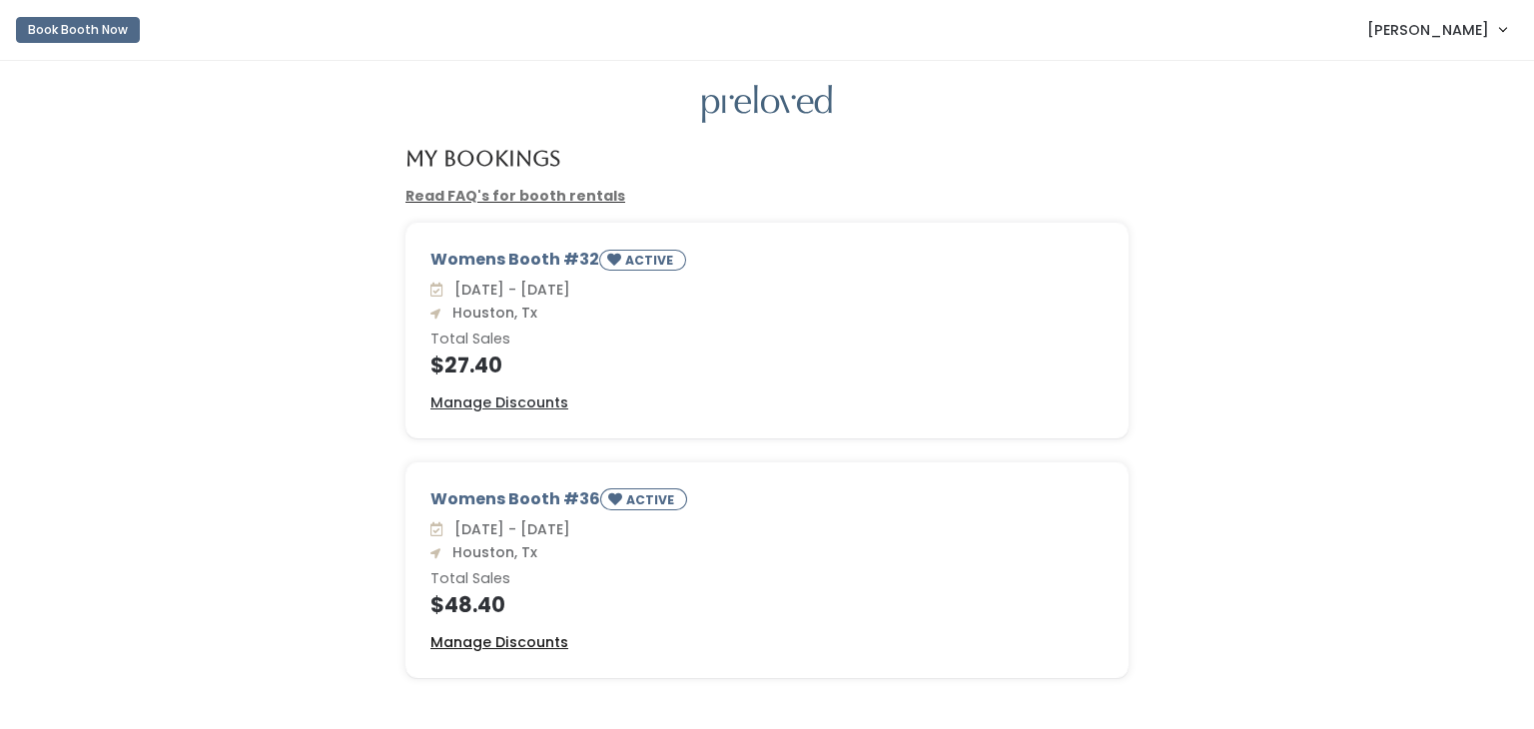
click at [470, 647] on u "Manage Discounts" at bounding box center [499, 642] width 138 height 20
click at [156, 418] on div "Womens Booth #32 ACTIVE [DATE] - [DATE] [GEOGRAPHIC_DATA], Tx Total Sales $27.4…" at bounding box center [767, 343] width 1494 height 240
